Goal: Task Accomplishment & Management: Use online tool/utility

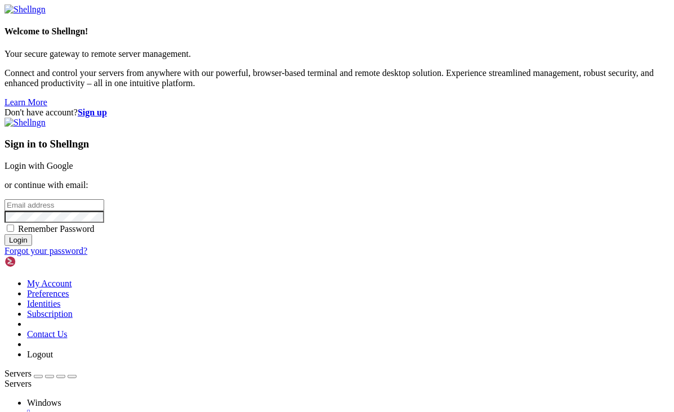
type input "[EMAIL_ADDRESS][DOMAIN_NAME]"
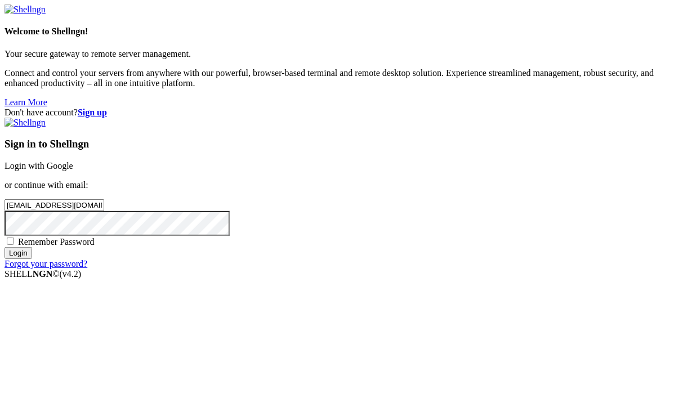
click at [32, 259] on input "Login" at bounding box center [19, 253] width 28 height 12
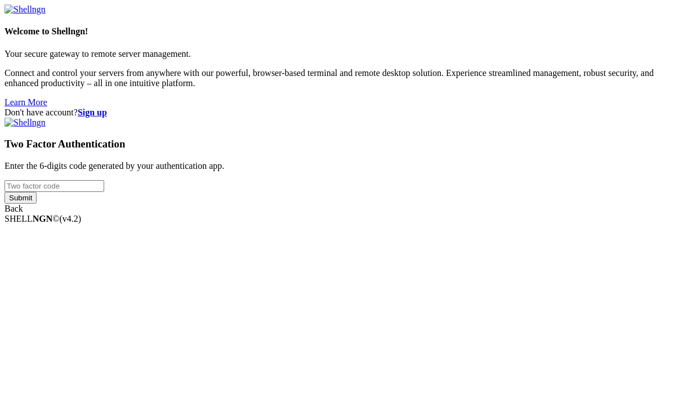
click at [104, 192] on input "number" at bounding box center [55, 186] width 100 height 12
type input "386912"
click at [5, 192] on input "Submit" at bounding box center [21, 198] width 32 height 12
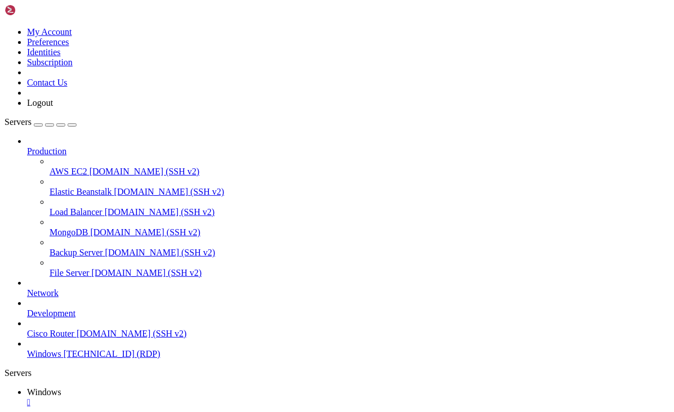
click at [72, 125] on icon "button" at bounding box center [72, 125] width 0 height 0
click at [10, 368] on div "Servers" at bounding box center [337, 373] width 665 height 10
click at [72, 125] on icon "button" at bounding box center [72, 125] width 0 height 0
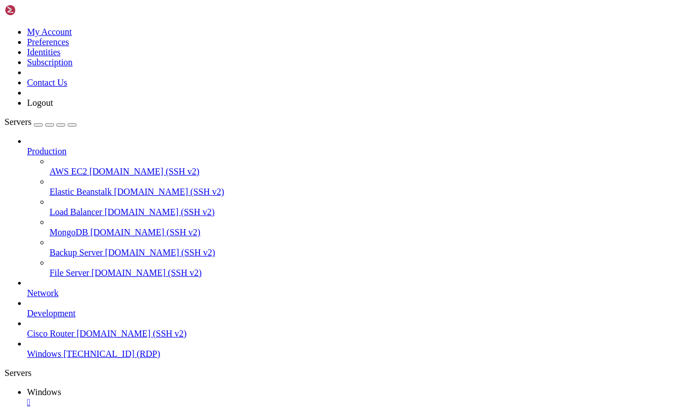
drag, startPoint x: 577, startPoint y: 710, endPoint x: 238, endPoint y: 669, distance: 341.0
drag, startPoint x: 308, startPoint y: 587, endPoint x: 486, endPoint y: 801, distance: 277.9
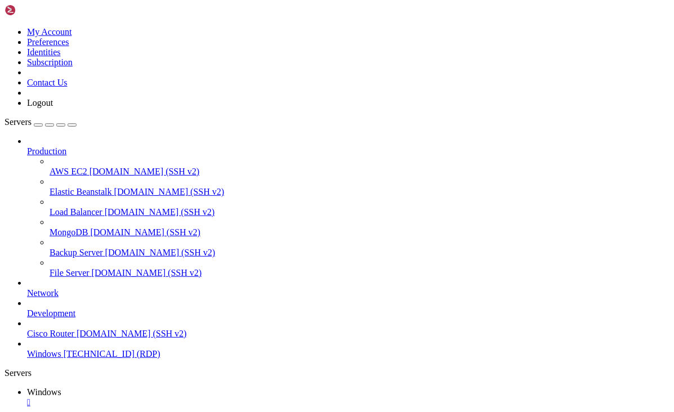
drag, startPoint x: 621, startPoint y: 721, endPoint x: 630, endPoint y: 547, distance: 174.3
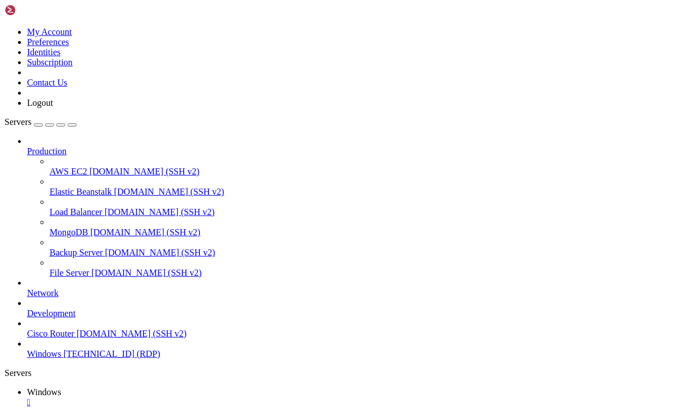
drag, startPoint x: 364, startPoint y: 676, endPoint x: 181, endPoint y: 677, distance: 183.0
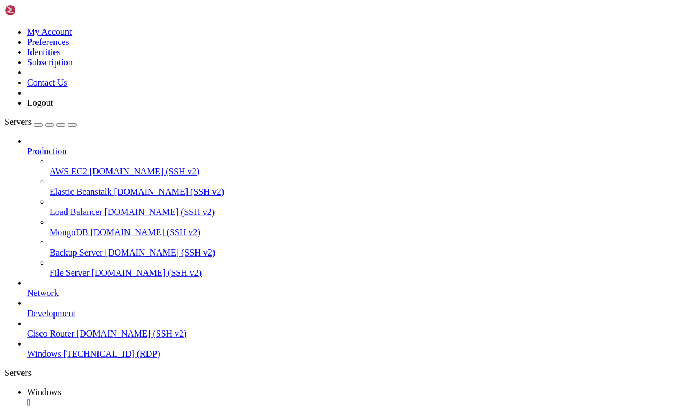
drag, startPoint x: 75, startPoint y: 500, endPoint x: 494, endPoint y: 545, distance: 421.4
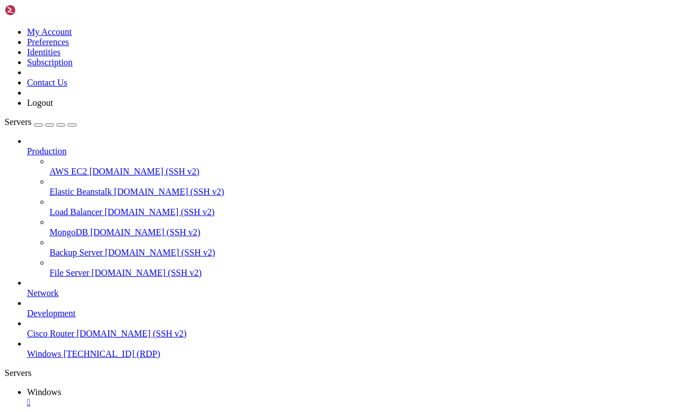
drag, startPoint x: 480, startPoint y: 511, endPoint x: 671, endPoint y: 514, distance: 191.5
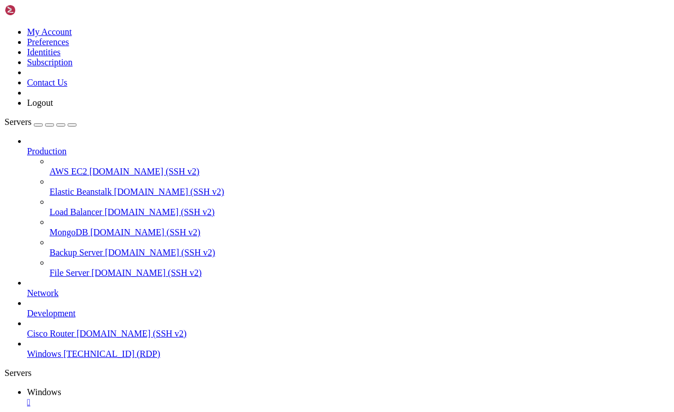
drag, startPoint x: 318, startPoint y: 547, endPoint x: 190, endPoint y: 551, distance: 127.9
